Goal: Information Seeking & Learning: Find specific fact

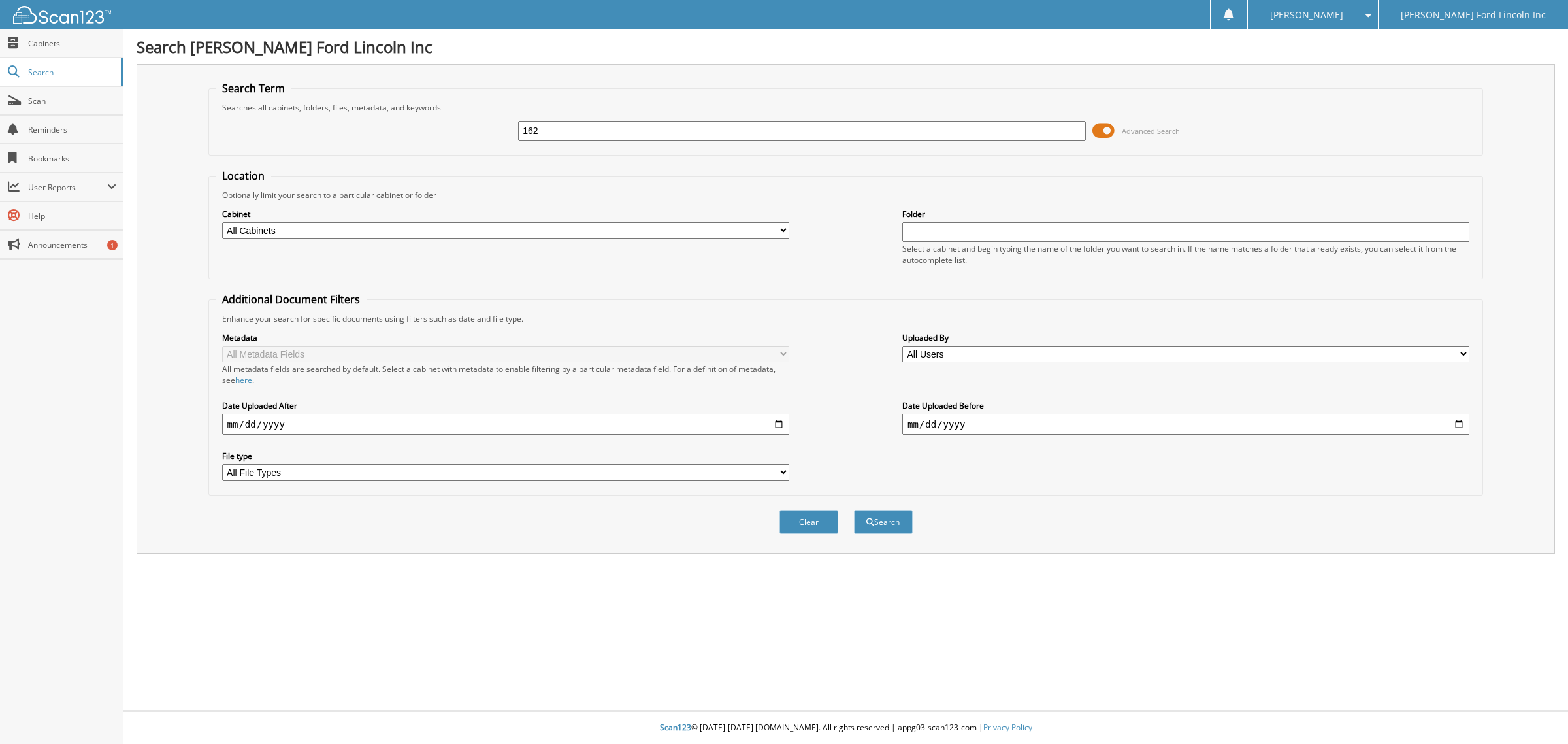
type input "162"
click at [618, 418] on input "date" at bounding box center [505, 424] width 567 height 21
click at [772, 414] on input "date" at bounding box center [505, 424] width 567 height 21
click at [780, 417] on input "date" at bounding box center [505, 424] width 567 height 21
type input "[DATE]"
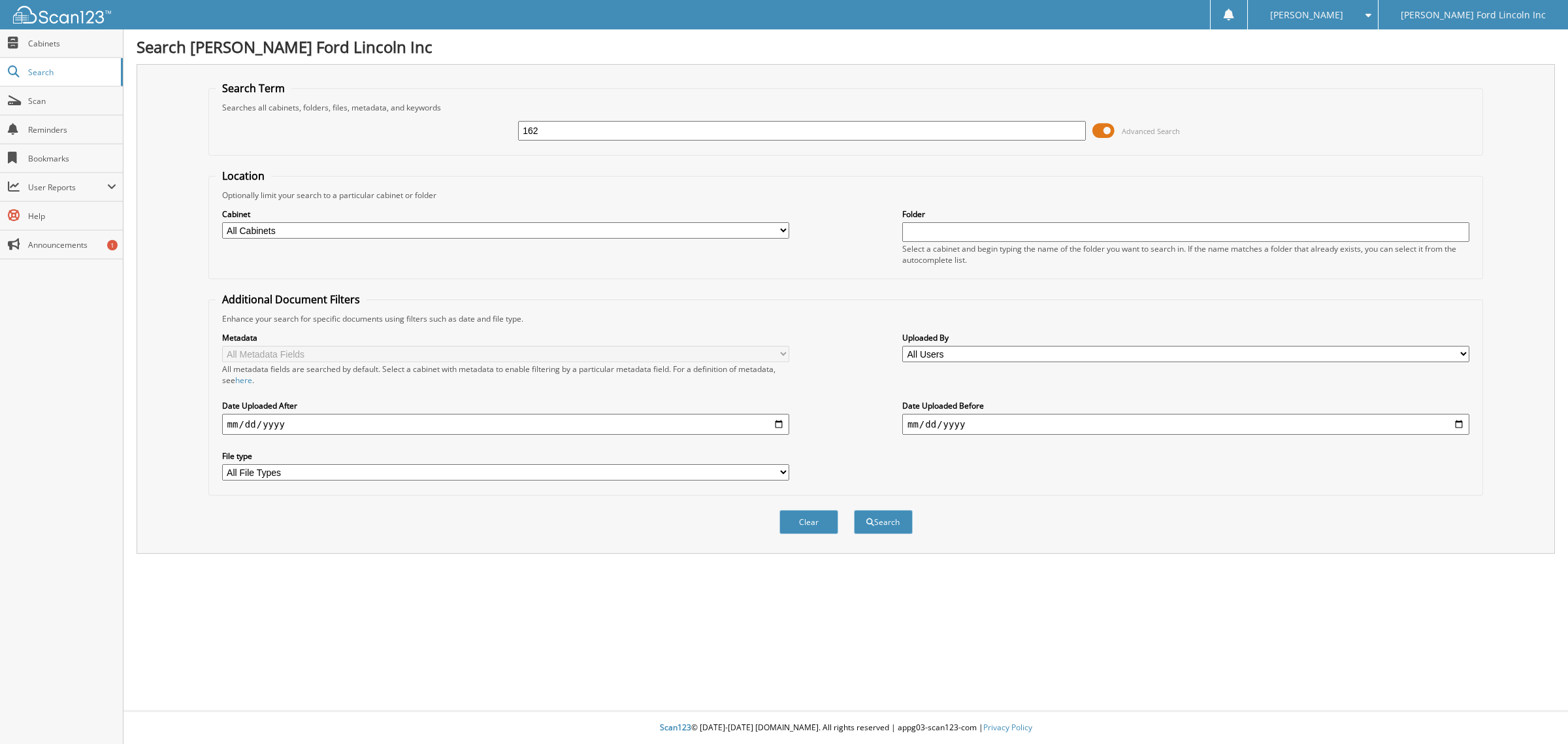
click at [988, 414] on input "date" at bounding box center [1185, 424] width 567 height 21
click at [970, 426] on div "Metadata All Metadata Fields All metadata fields are searched by default. Selec…" at bounding box center [846, 406] width 1261 height 164
click at [970, 419] on input "date" at bounding box center [1185, 424] width 567 height 21
drag, startPoint x: 1461, startPoint y: 413, endPoint x: 1432, endPoint y: 426, distance: 31.8
click at [1461, 414] on input "date" at bounding box center [1185, 424] width 567 height 21
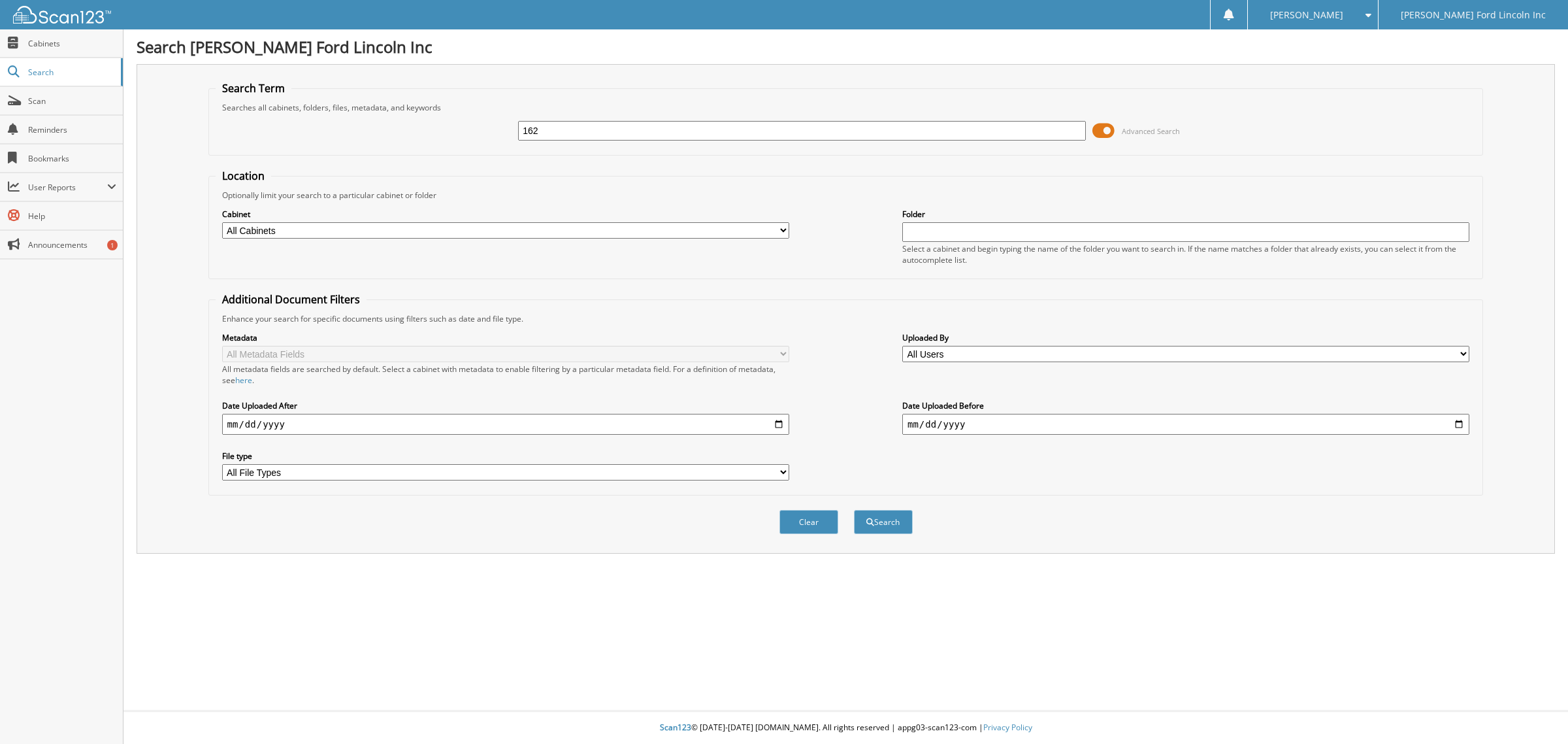
type input "[DATE]"
click at [881, 510] on button "Search" at bounding box center [883, 521] width 59 height 24
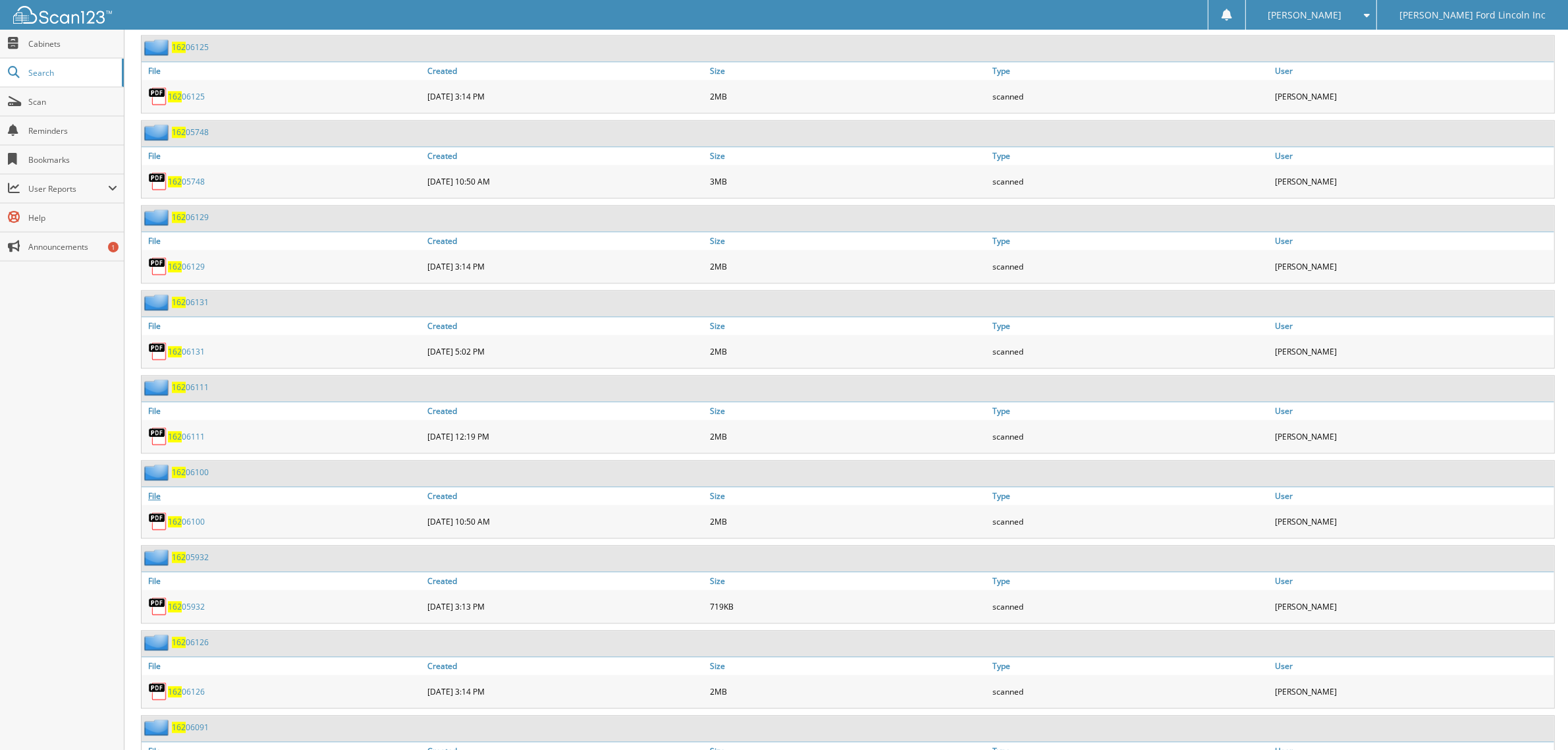
scroll to position [4035, 0]
drag, startPoint x: 201, startPoint y: 535, endPoint x: 301, endPoint y: 505, distance: 104.4
click at [301, 507] on div "162 06100" at bounding box center [283, 520] width 283 height 26
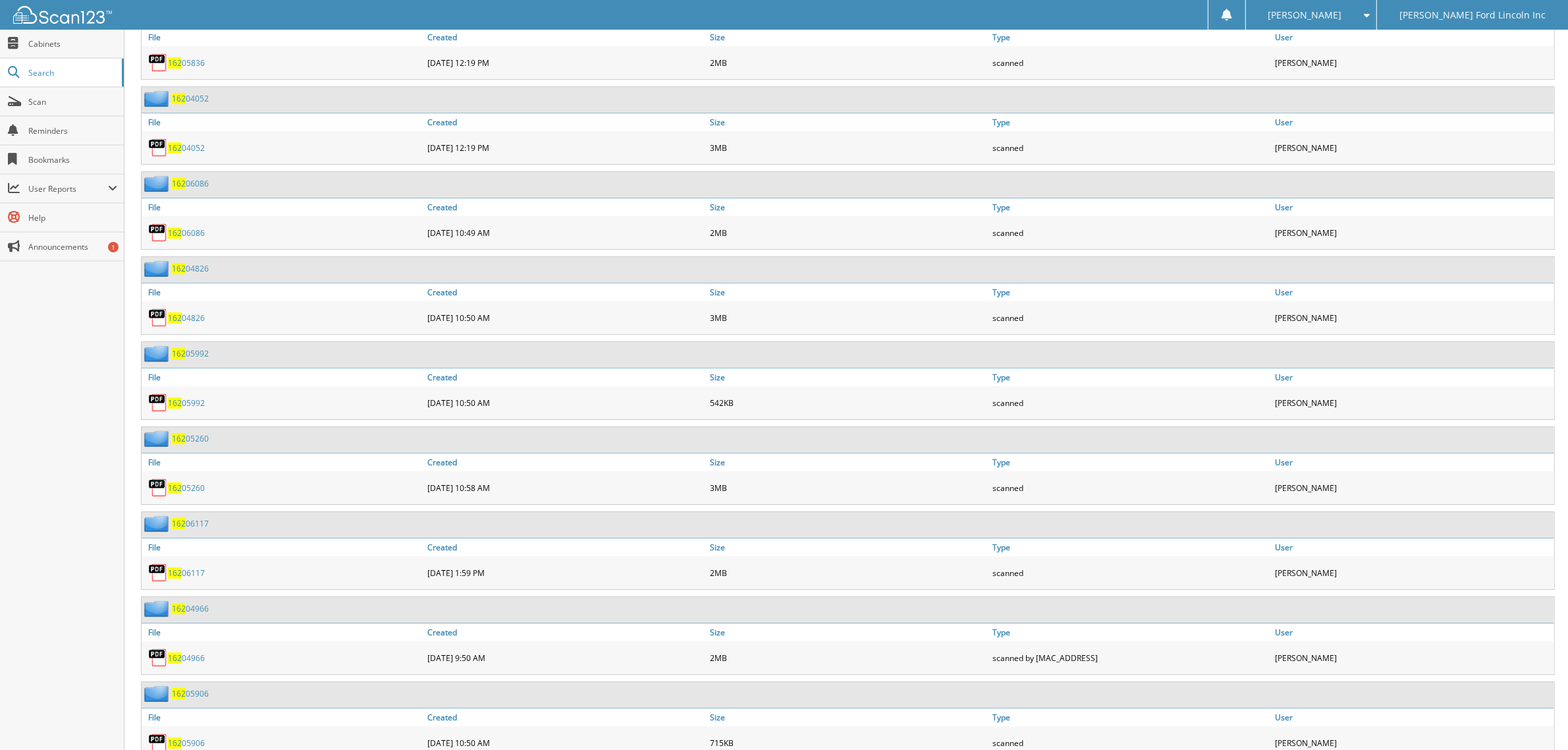
scroll to position [5765, 0]
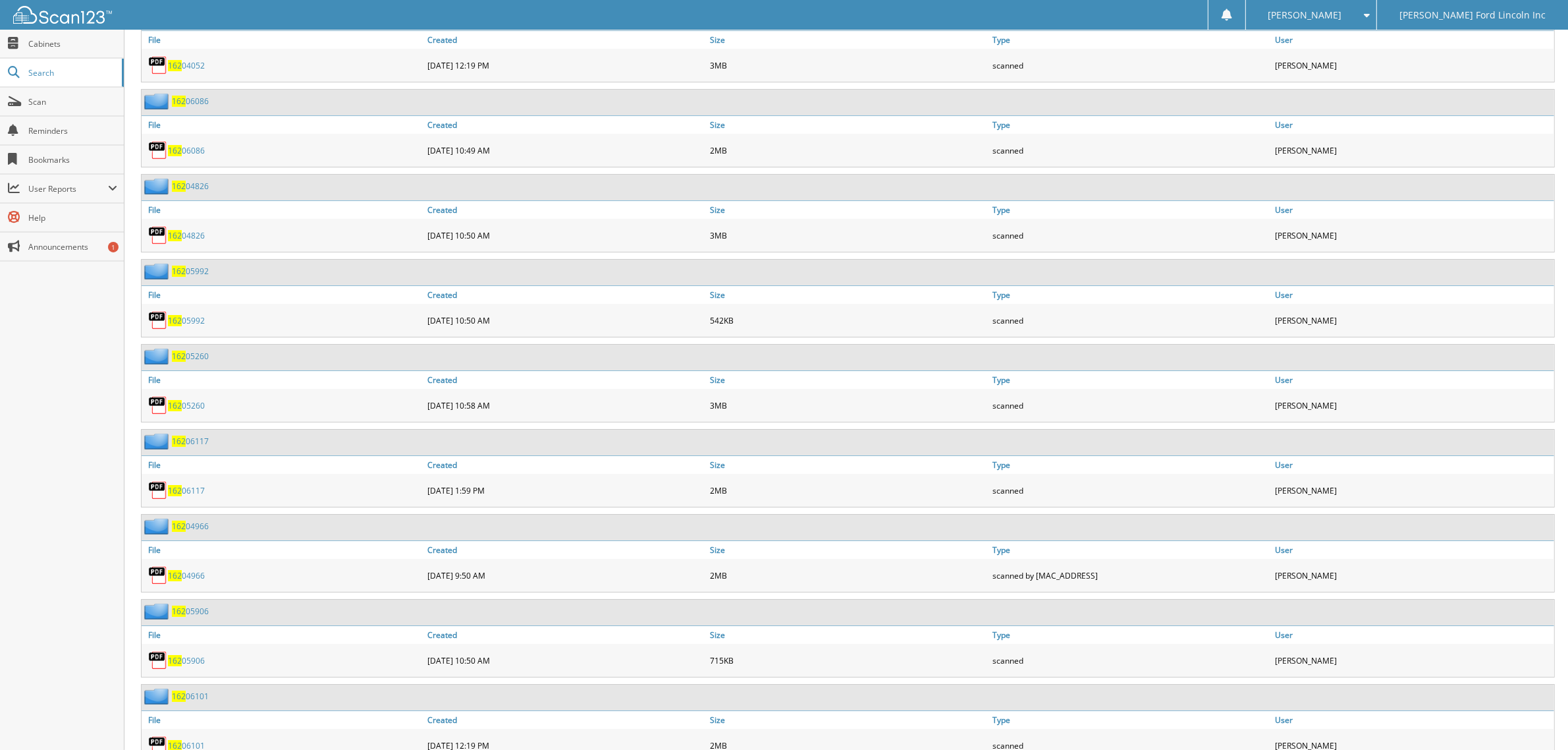
drag, startPoint x: 195, startPoint y: 503, endPoint x: 394, endPoint y: 588, distance: 216.4
click at [397, 599] on div "162 05906" at bounding box center [848, 612] width 1413 height 26
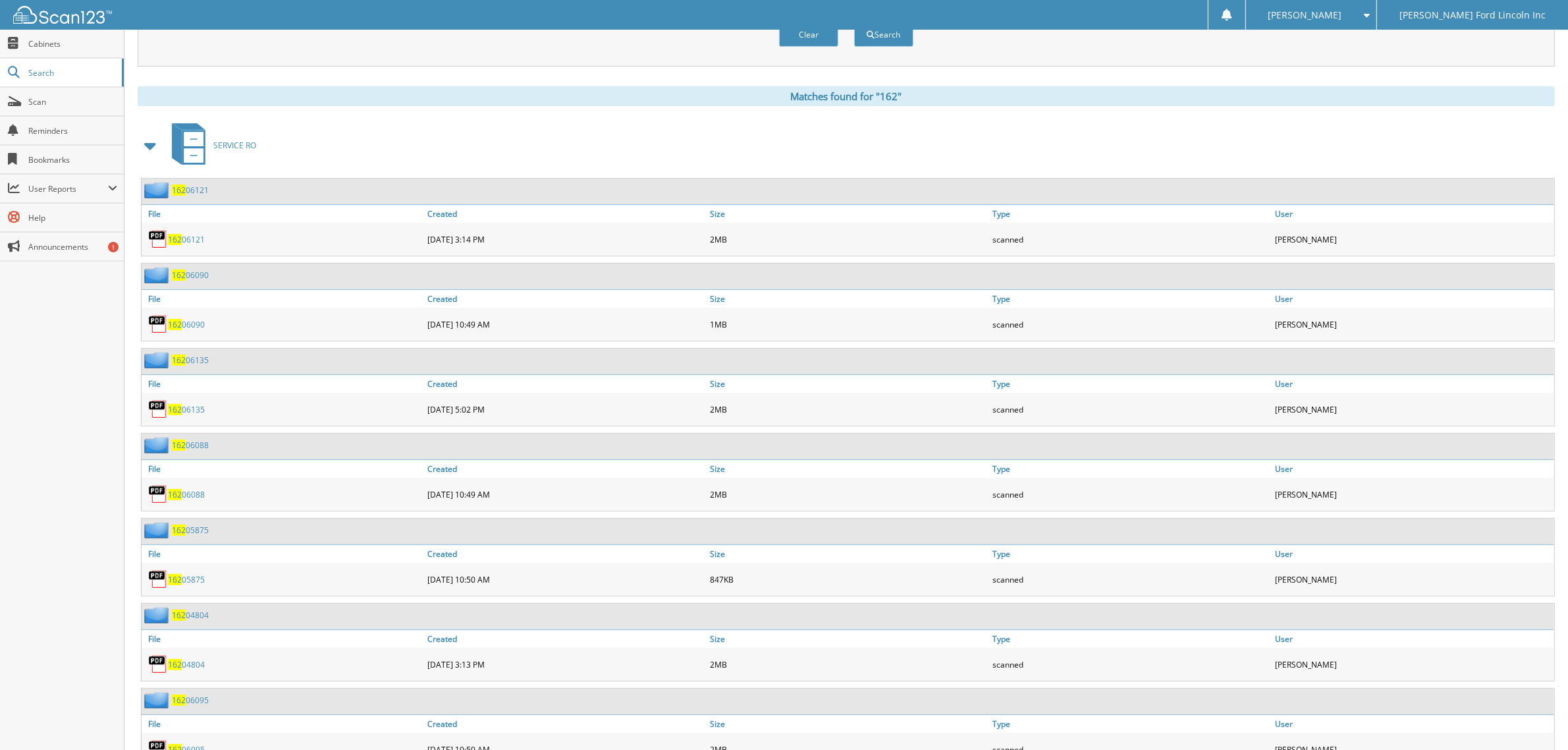
scroll to position [494, 0]
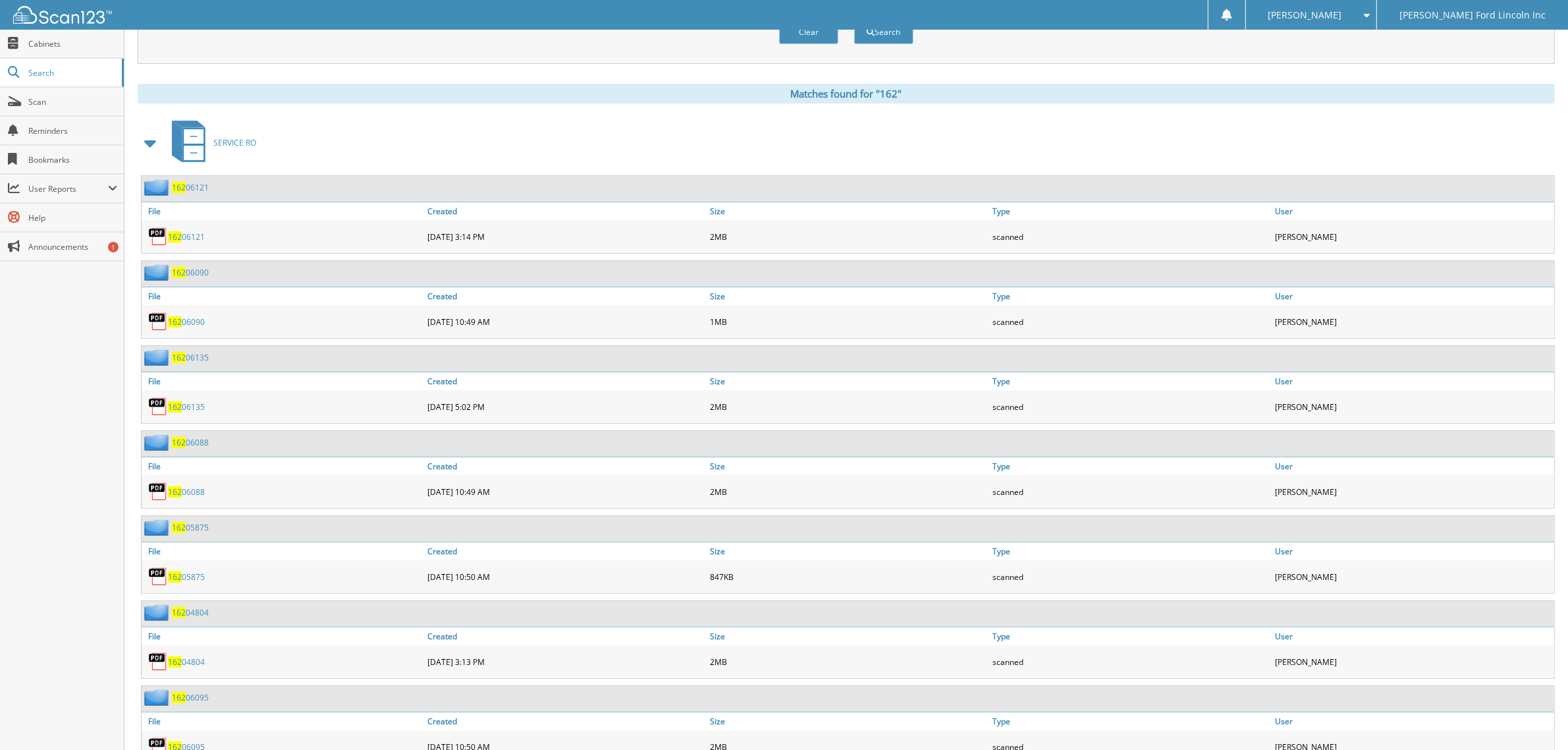
drag, startPoint x: 183, startPoint y: 224, endPoint x: 201, endPoint y: 175, distance: 52.2
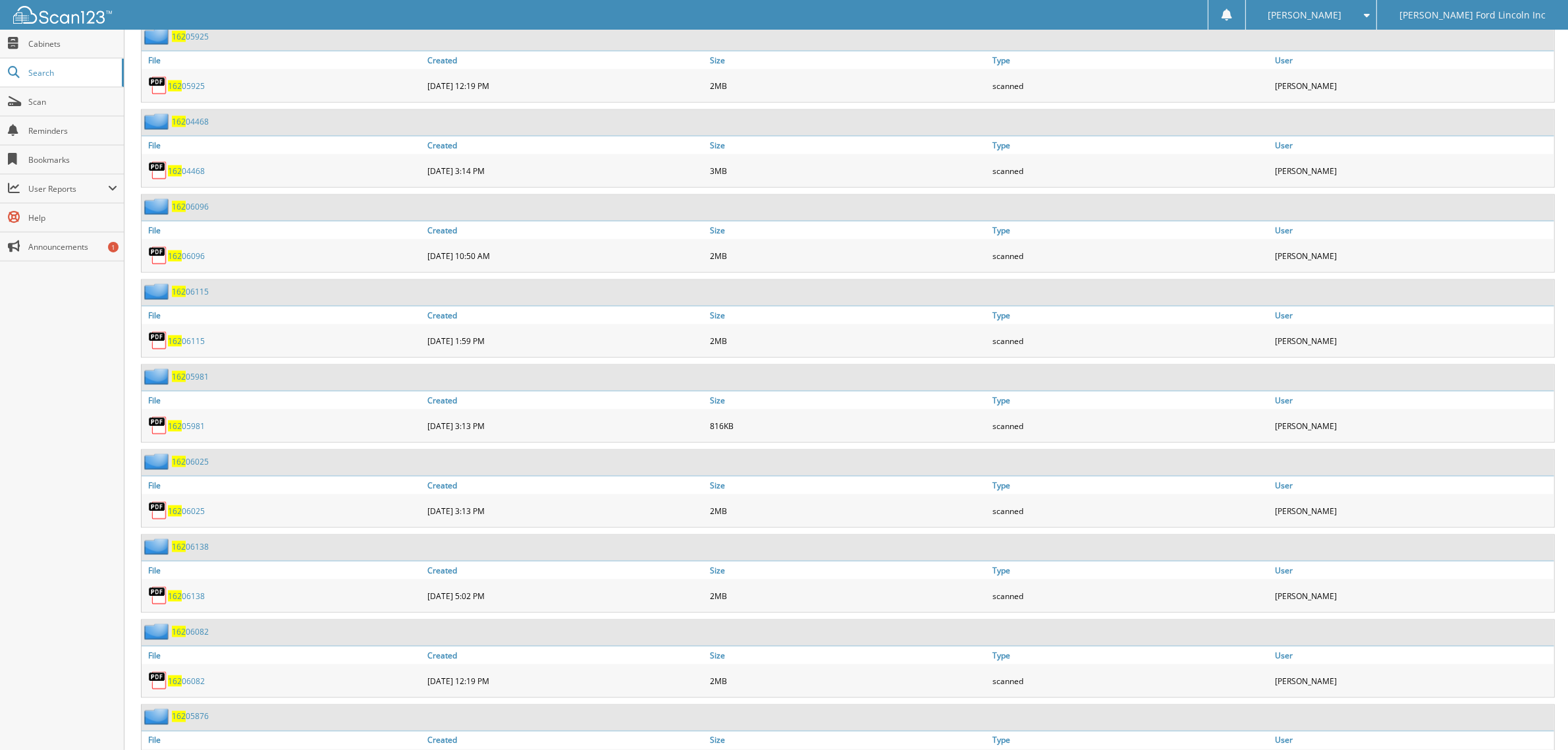
scroll to position [2471, 0]
